Goal: Navigation & Orientation: Find specific page/section

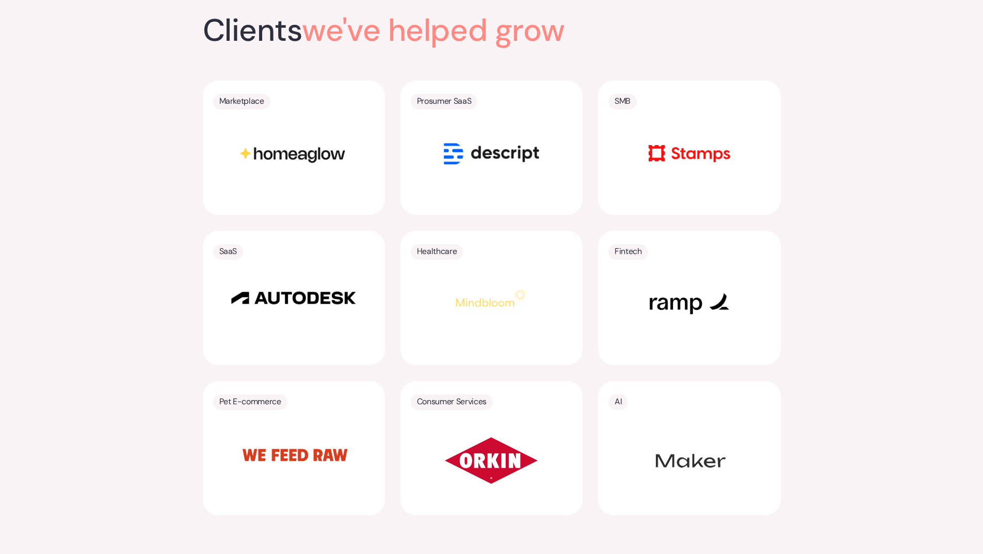
scroll to position [2168, 0]
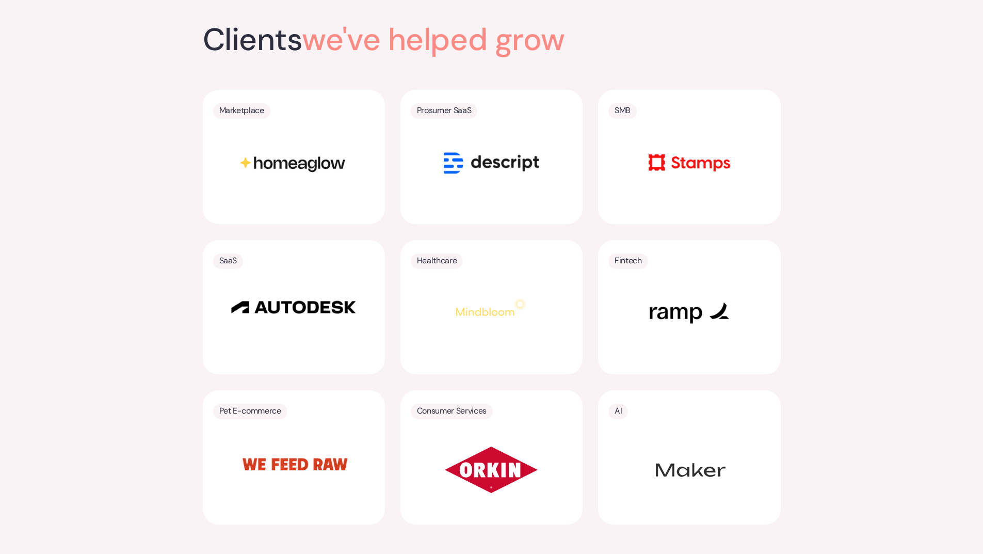
click at [284, 141] on img at bounding box center [293, 163] width 129 height 65
click at [293, 148] on img at bounding box center [293, 163] width 129 height 65
click at [573, 153] on div "Prosumer SaaS" at bounding box center [492, 157] width 182 height 134
click at [536, 148] on img at bounding box center [491, 163] width 129 height 65
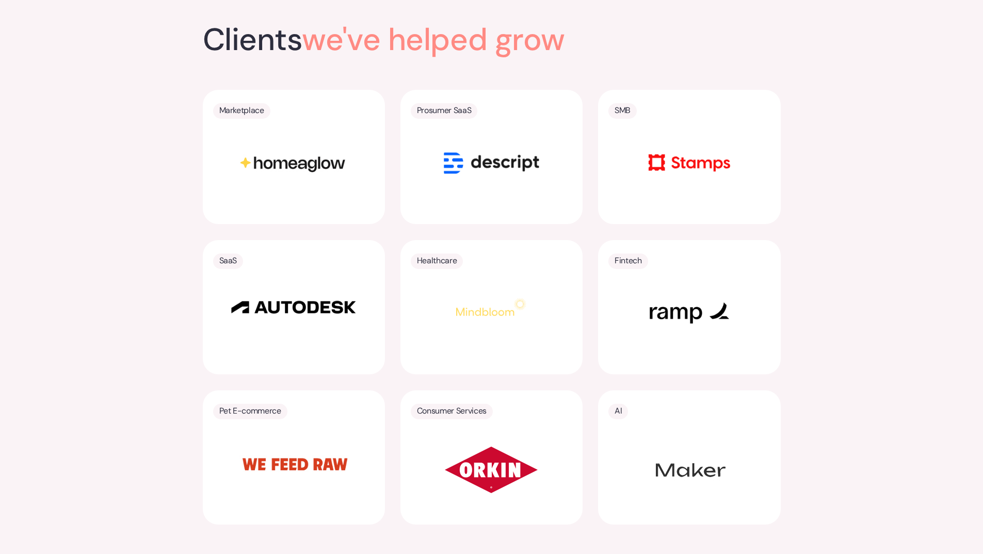
click at [536, 148] on img at bounding box center [491, 163] width 129 height 65
drag, startPoint x: 536, startPoint y: 148, endPoint x: 565, endPoint y: 295, distance: 150.5
click at [536, 148] on img at bounding box center [491, 163] width 129 height 65
drag, startPoint x: 564, startPoint y: 298, endPoint x: 553, endPoint y: 298, distance: 10.8
click at [562, 298] on div at bounding box center [492, 307] width 162 height 53
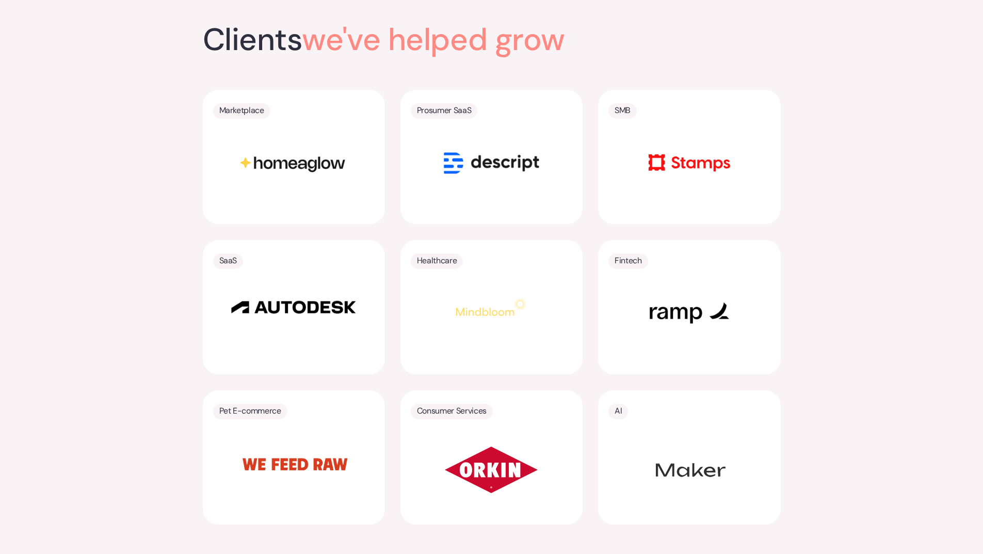
drag, startPoint x: 548, startPoint y: 297, endPoint x: 533, endPoint y: 293, distance: 15.5
click at [547, 297] on div at bounding box center [492, 307] width 162 height 53
click at [518, 290] on img at bounding box center [491, 307] width 103 height 52
click at [517, 290] on img at bounding box center [491, 307] width 103 height 52
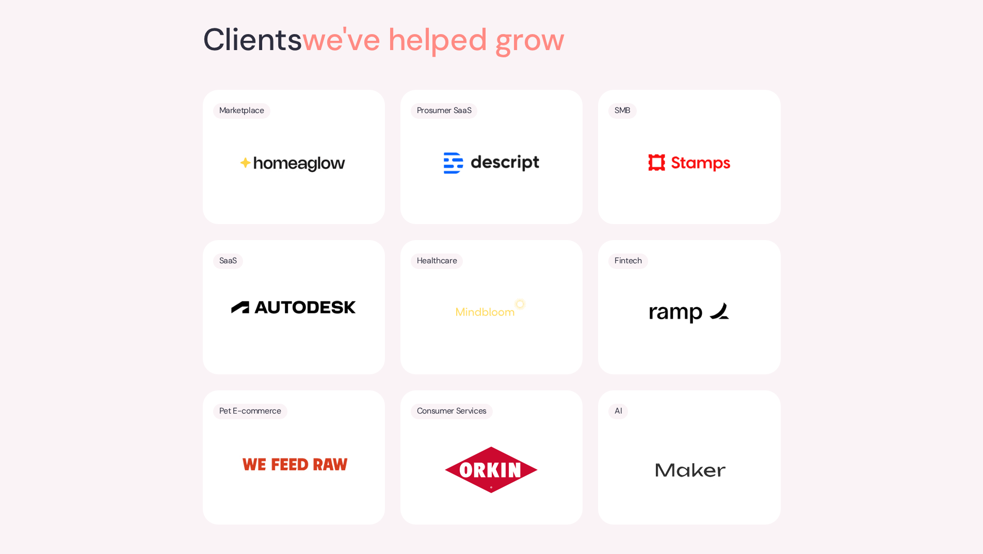
click at [866, 265] on div "Clients we've helped grow Marketplace Prosumer SaaS SMB SaaS Healthcare Fintech…" at bounding box center [491, 280] width 983 height 570
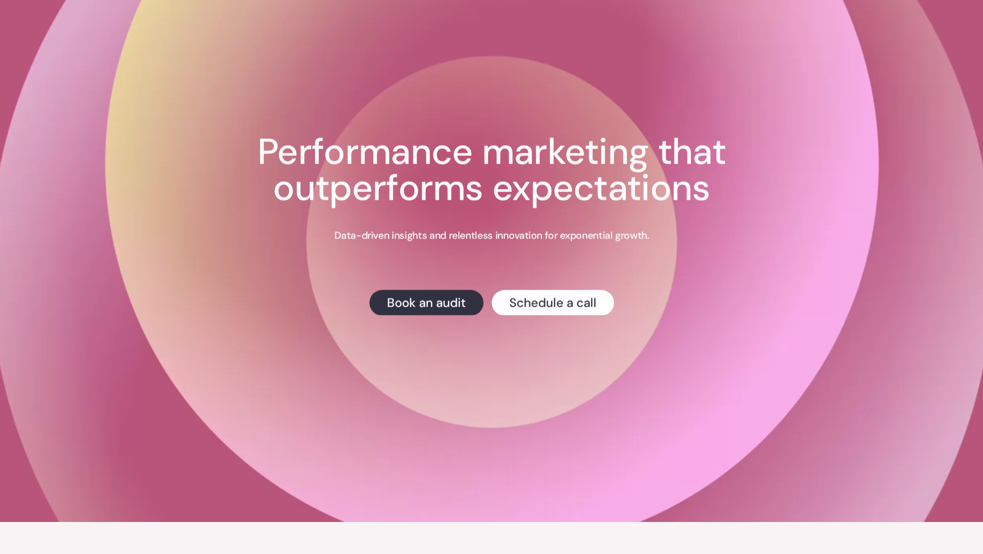
scroll to position [0, 0]
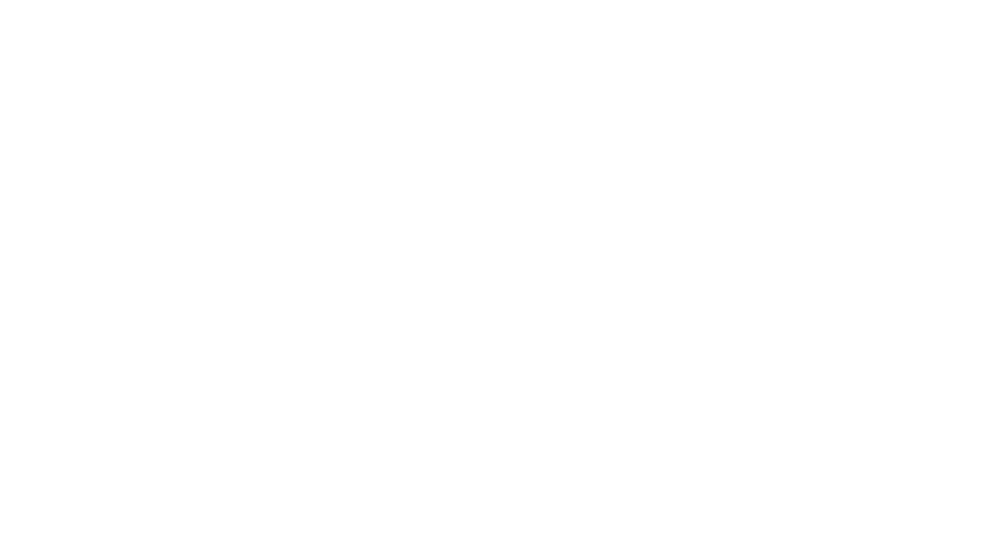
scroll to position [343, 0]
